Goal: Information Seeking & Learning: Compare options

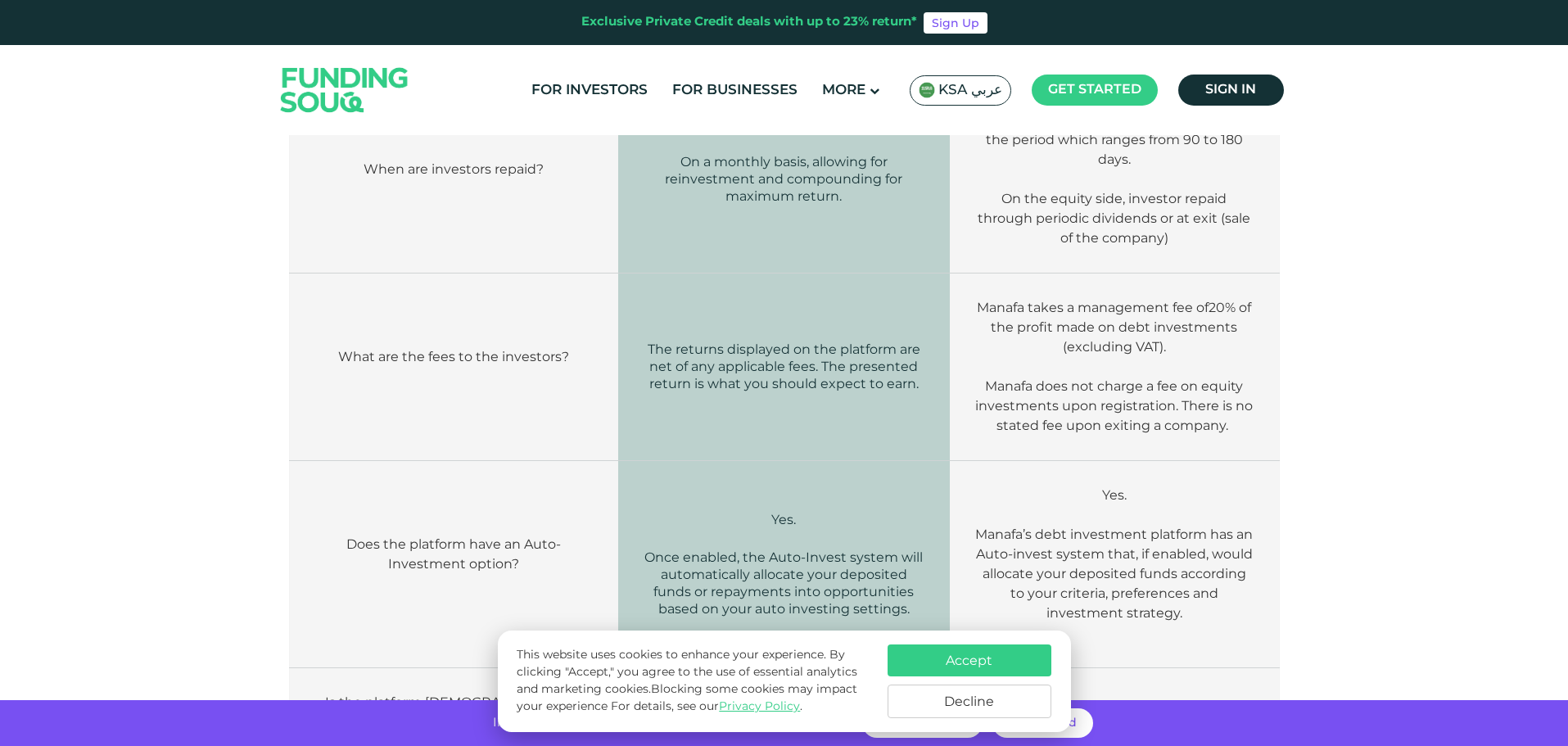
scroll to position [1884, 0]
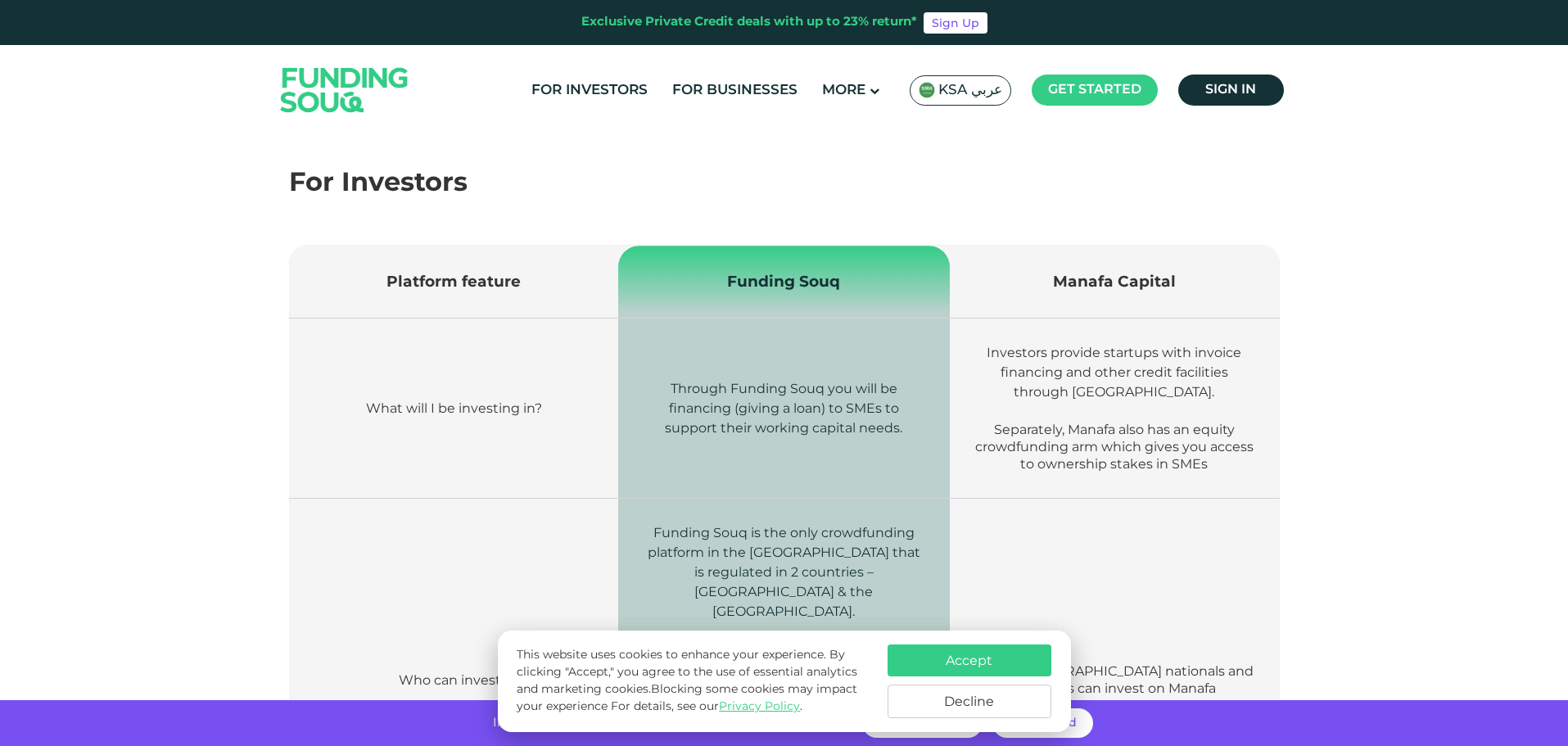
click at [1256, 440] on td "Investors provide startups with invoice financing and other credit facilities t…" at bounding box center [1114, 409] width 330 height 180
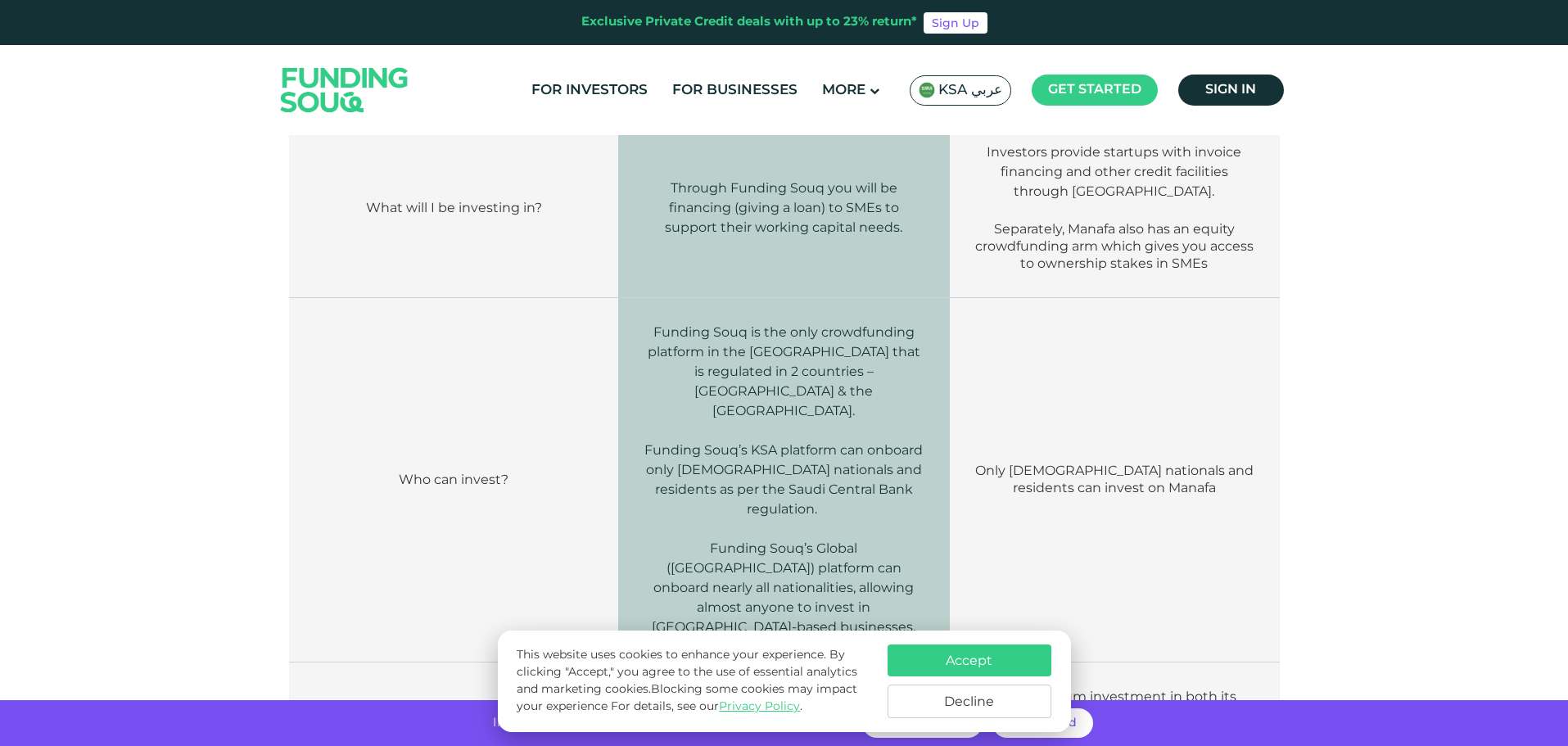
scroll to position [655, 0]
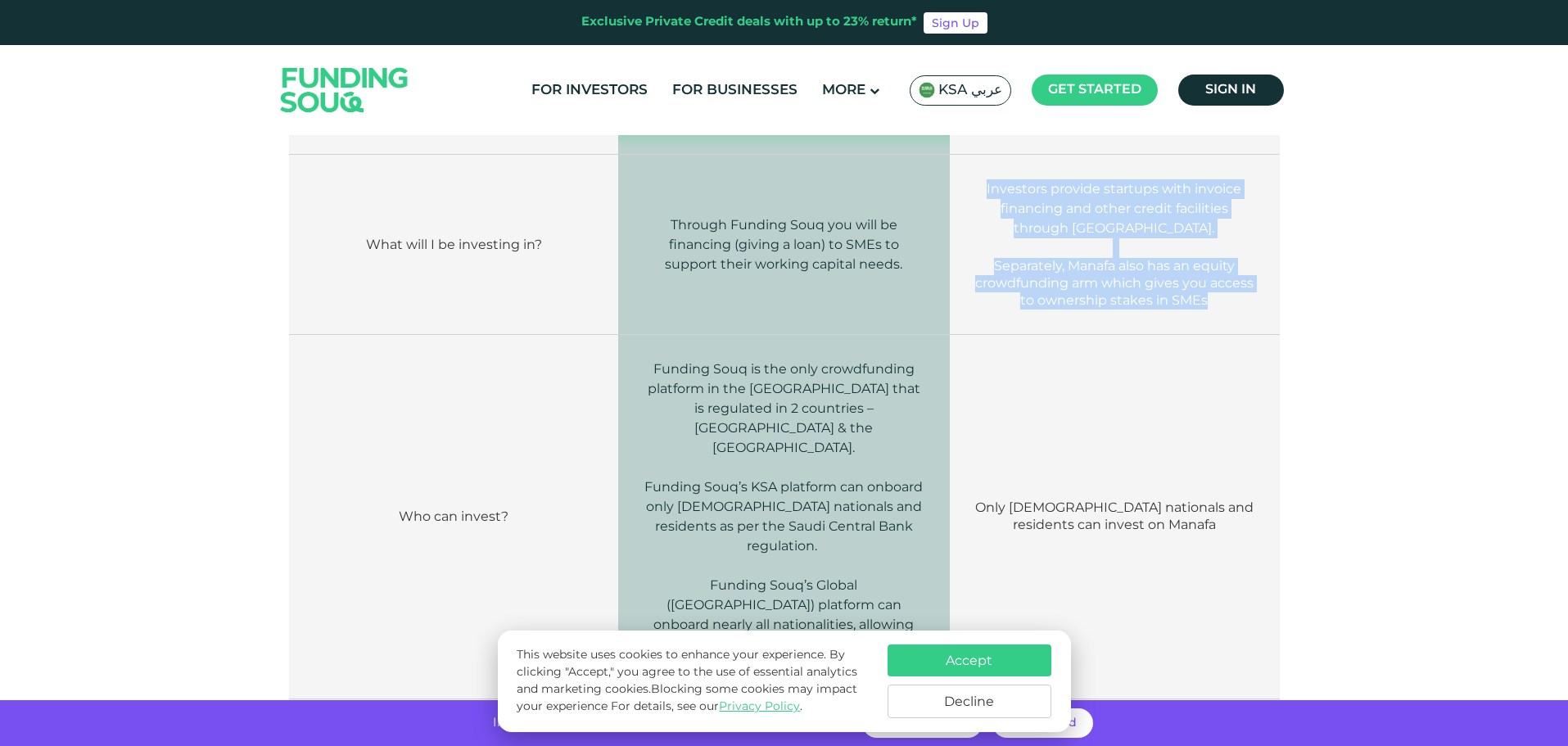
drag, startPoint x: 985, startPoint y: 179, endPoint x: 1249, endPoint y: 323, distance: 300.7
click at [1249, 323] on td "Investors provide startups with invoice financing and other credit facilities t…" at bounding box center [1114, 245] width 330 height 180
copy td "Investors provide startups with invoice financing and other credit facilities t…"
